Goal: Transaction & Acquisition: Obtain resource

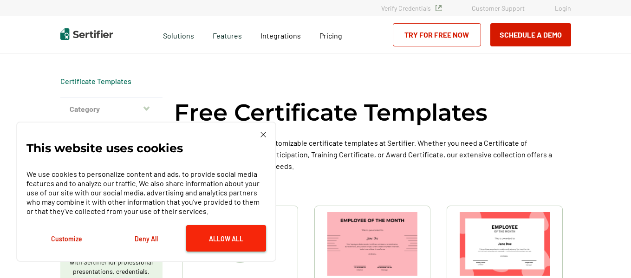
click at [215, 235] on button "Allow All" at bounding box center [226, 238] width 80 height 26
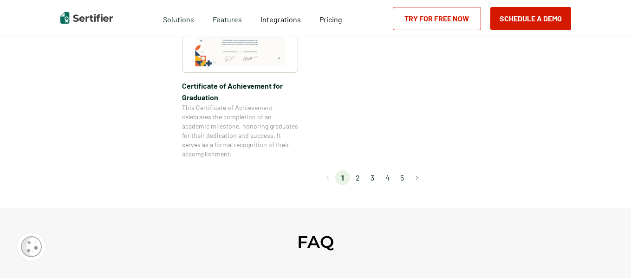
scroll to position [882, 0]
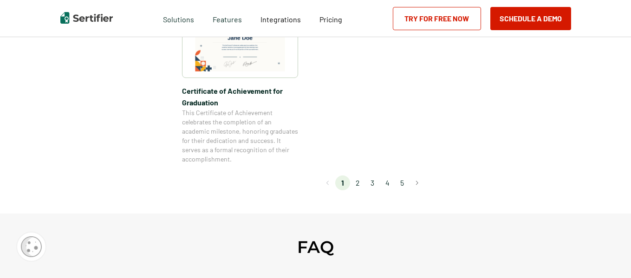
click at [359, 179] on li "2" at bounding box center [357, 183] width 15 height 15
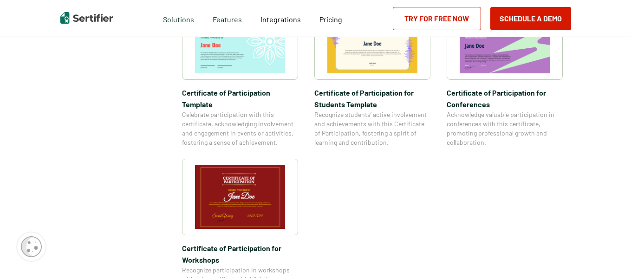
scroll to position [790, 0]
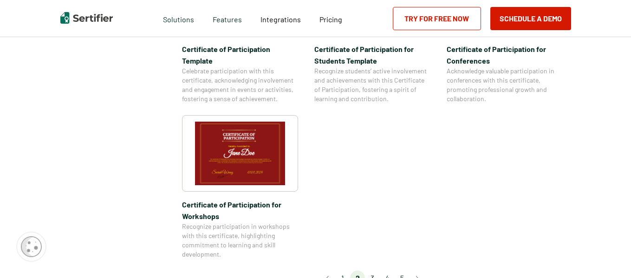
click at [372, 271] on li "3" at bounding box center [372, 278] width 15 height 15
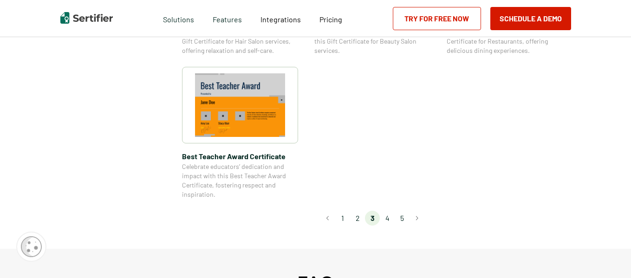
scroll to position [743, 0]
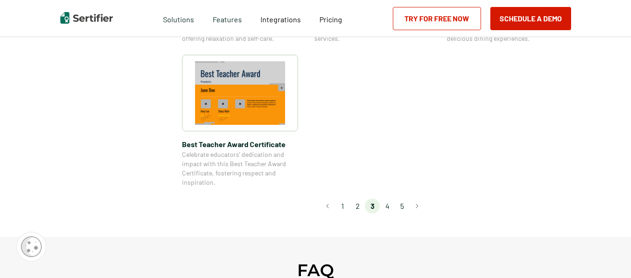
click at [391, 205] on li "4" at bounding box center [387, 206] width 15 height 15
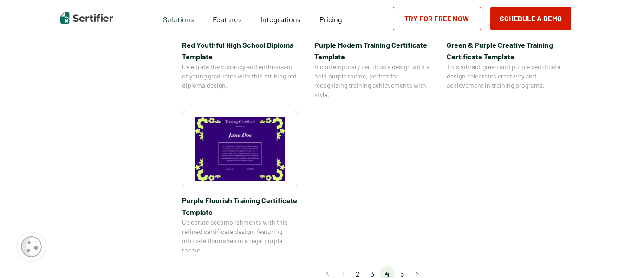
scroll to position [790, 0]
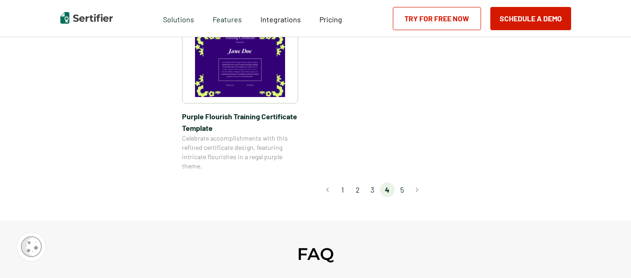
click at [344, 190] on li "1" at bounding box center [342, 190] width 15 height 15
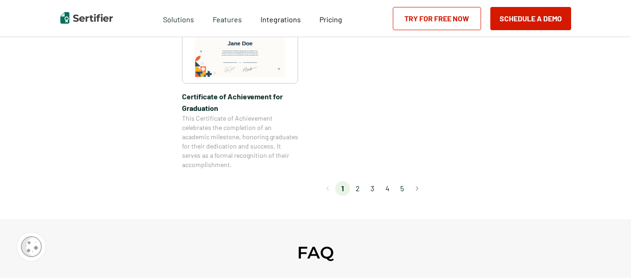
scroll to position [882, 0]
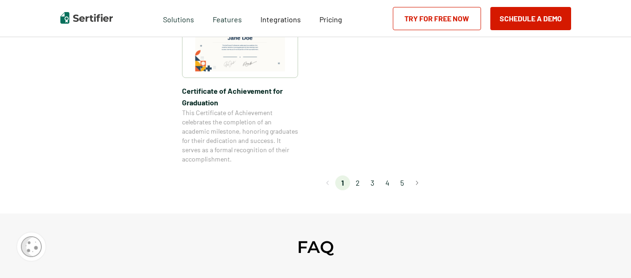
click at [361, 179] on li "2" at bounding box center [357, 183] width 15 height 15
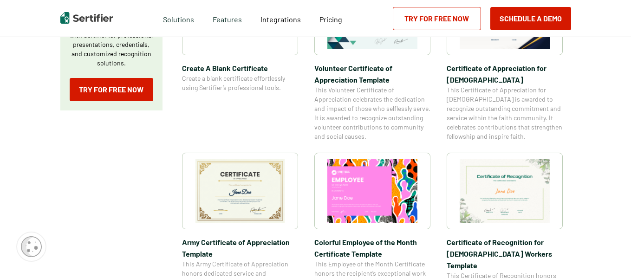
scroll to position [232, 0]
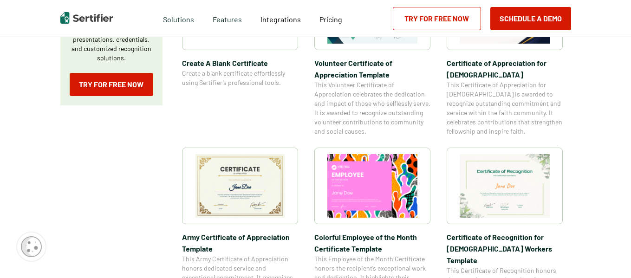
click at [261, 186] on img at bounding box center [240, 186] width 90 height 64
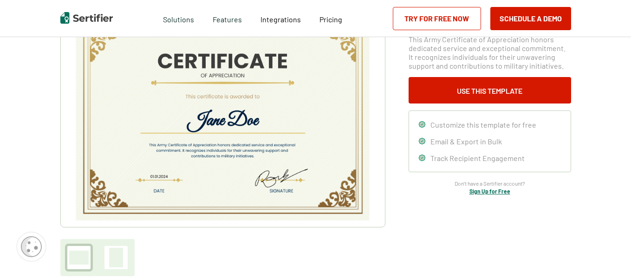
scroll to position [46, 0]
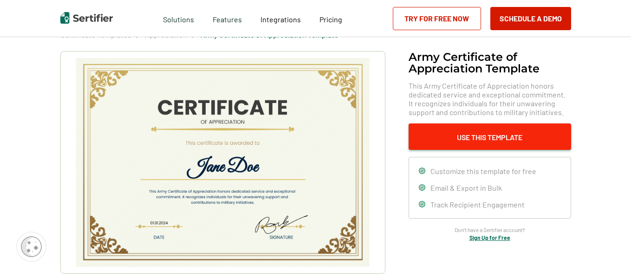
click at [489, 137] on button "Use This Template" at bounding box center [490, 137] width 163 height 26
click at [497, 137] on button "Use This Template" at bounding box center [490, 137] width 163 height 26
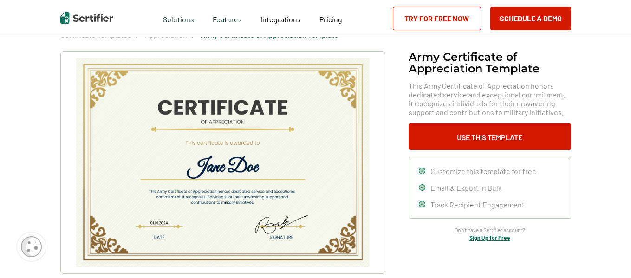
scroll to position [232, 0]
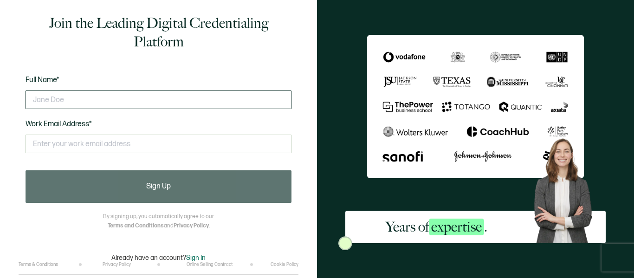
click at [176, 104] on input "text" at bounding box center [159, 100] width 266 height 19
click at [75, 91] on input "text" at bounding box center [159, 100] width 266 height 19
type input "[PERSON_NAME]"
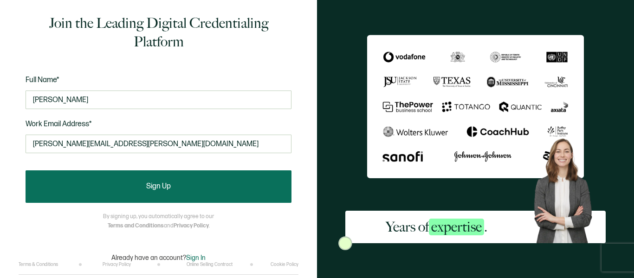
type input "[PERSON_NAME][EMAIL_ADDRESS][PERSON_NAME][DOMAIN_NAME]"
click at [162, 184] on span "Sign Up" at bounding box center [158, 186] width 25 height 7
